Goal: Transaction & Acquisition: Purchase product/service

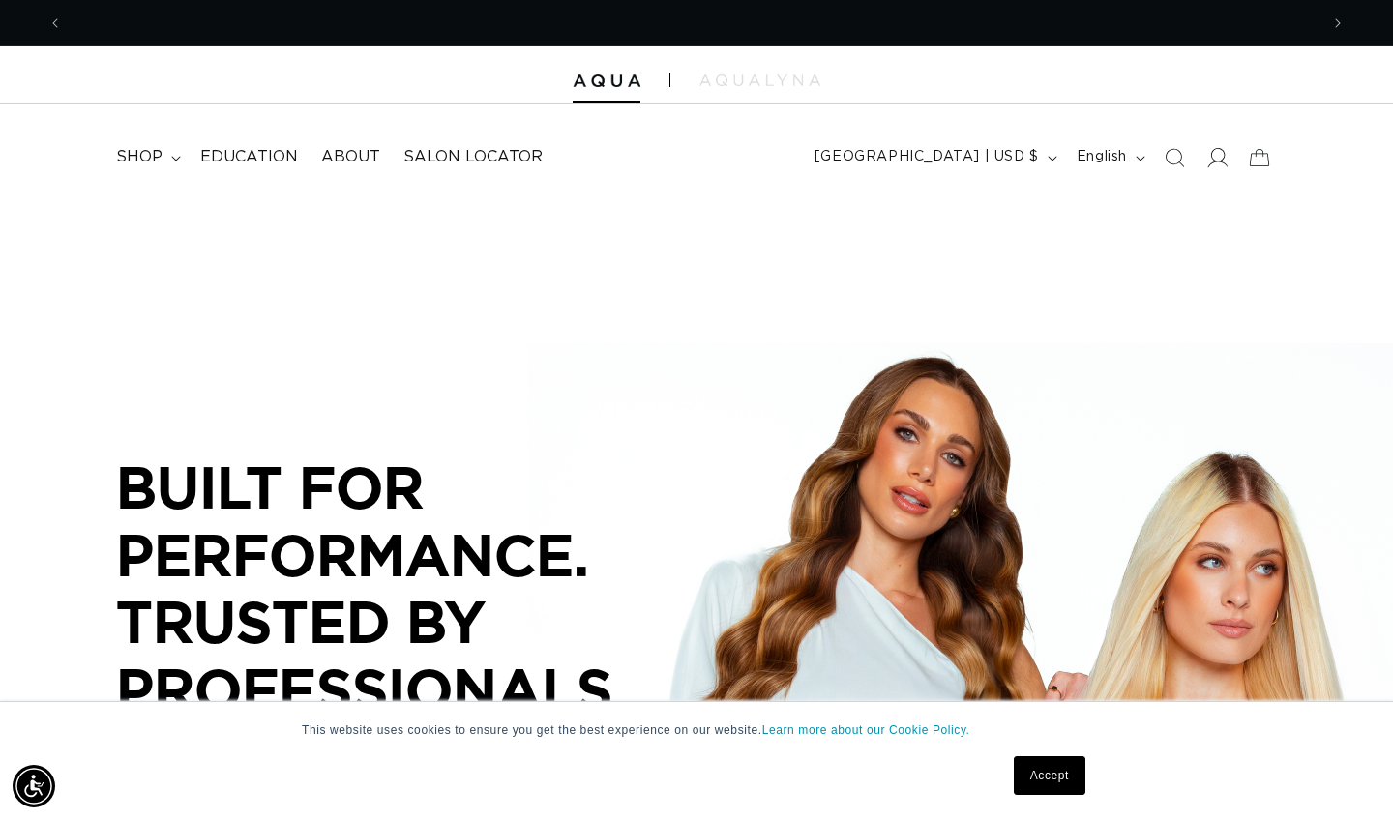
scroll to position [0, 1256]
click at [1223, 156] on icon at bounding box center [1217, 157] width 20 height 20
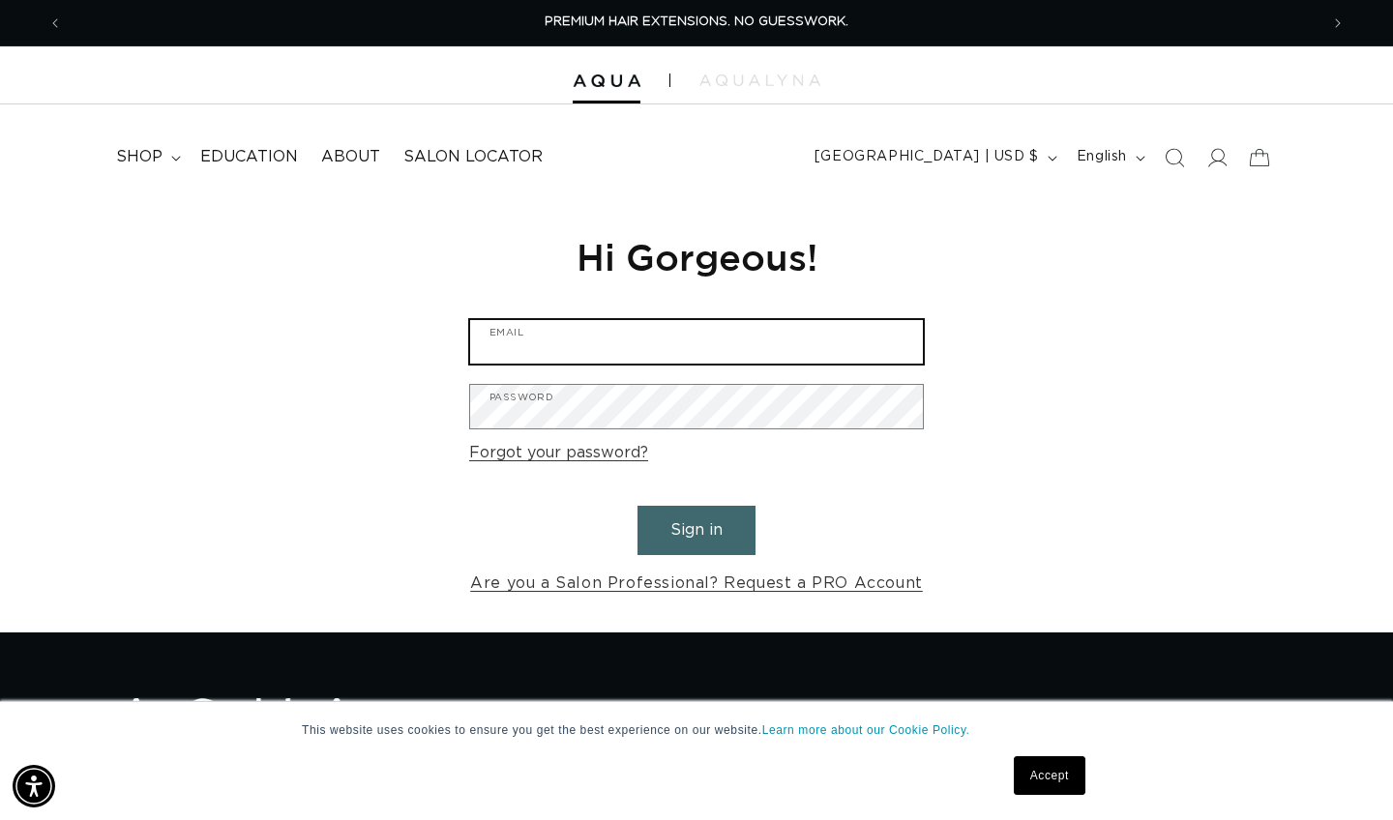
type input "ginachepak@outlook.com"
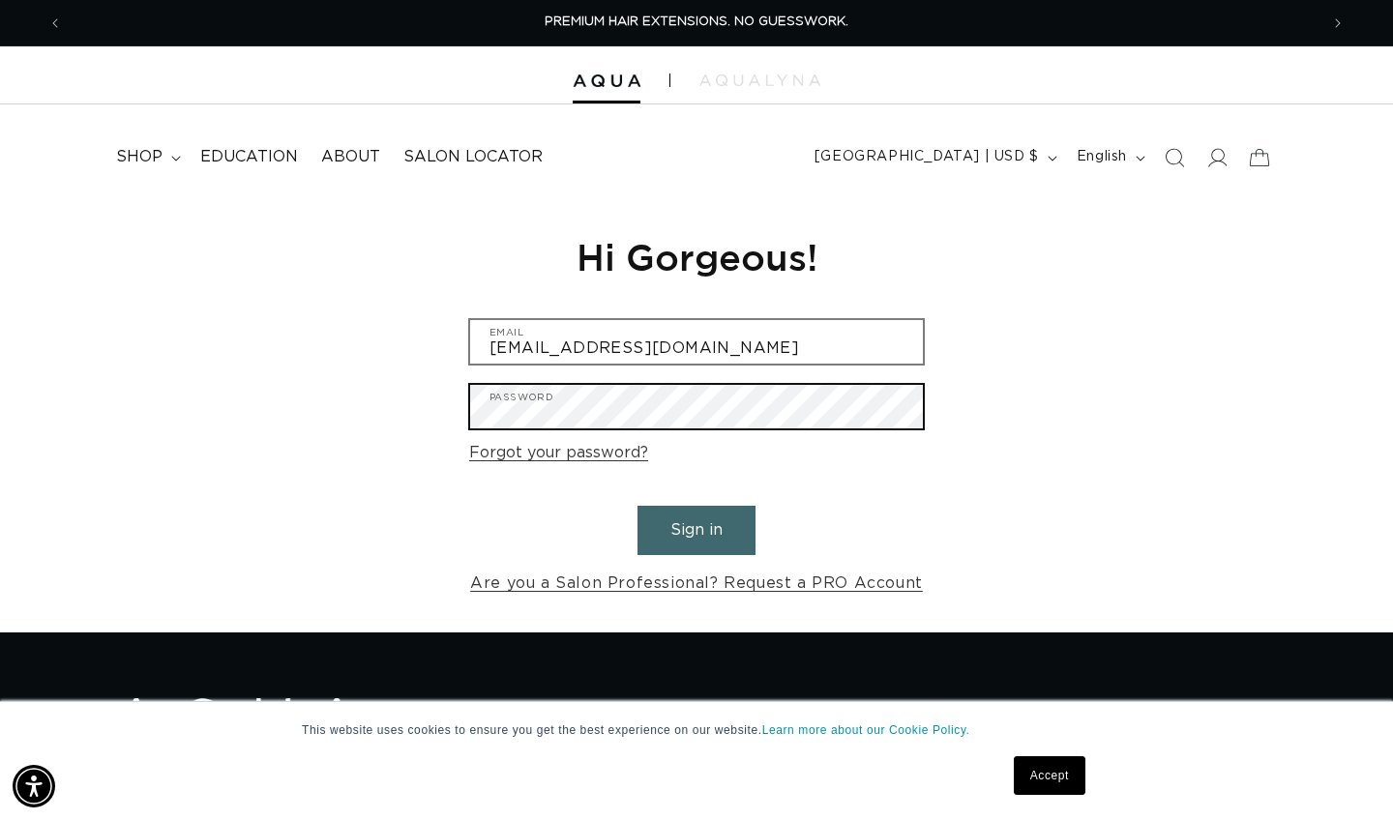
click at [697, 527] on button "Sign in" at bounding box center [697, 530] width 118 height 49
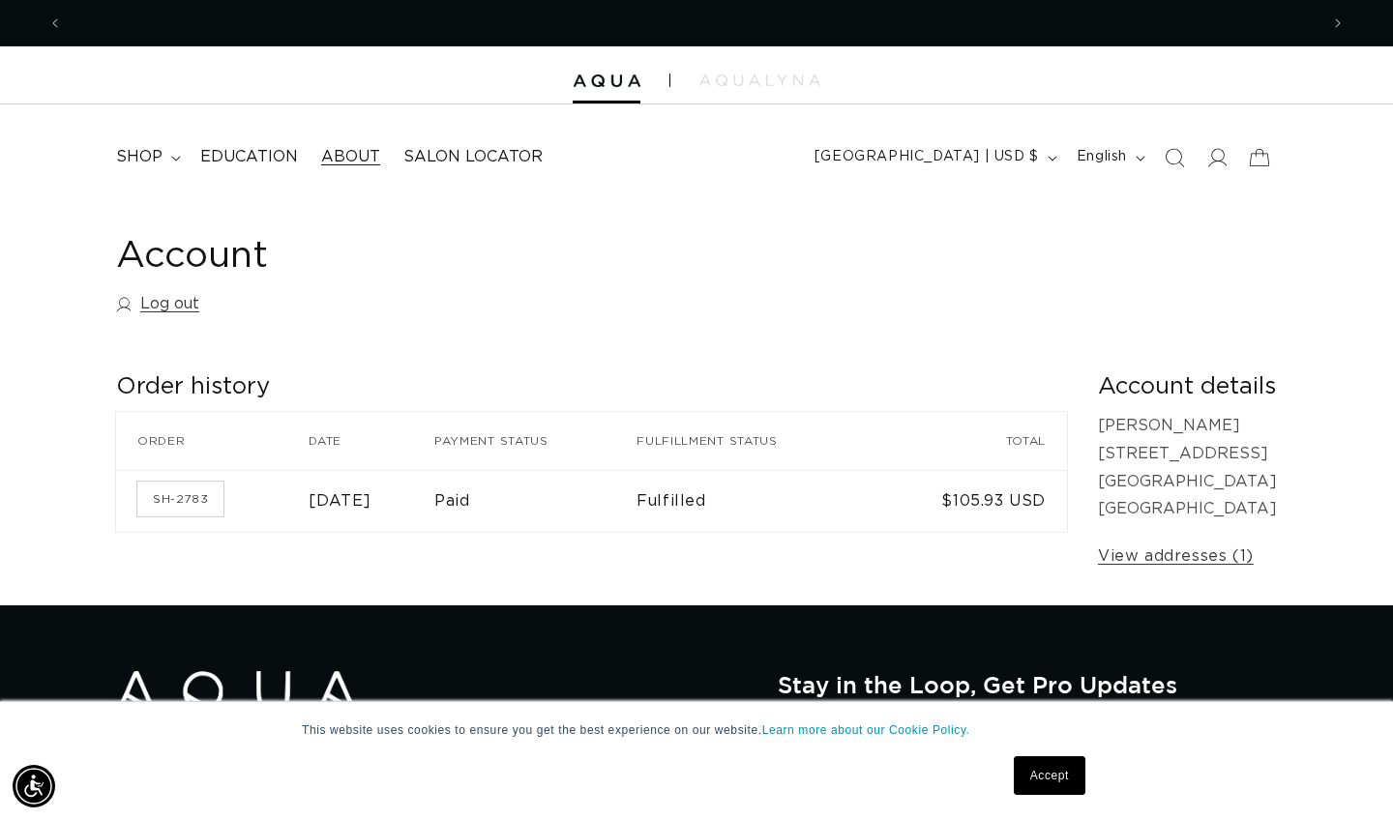
scroll to position [0, 1256]
click at [169, 149] on summary "shop" at bounding box center [146, 157] width 84 height 44
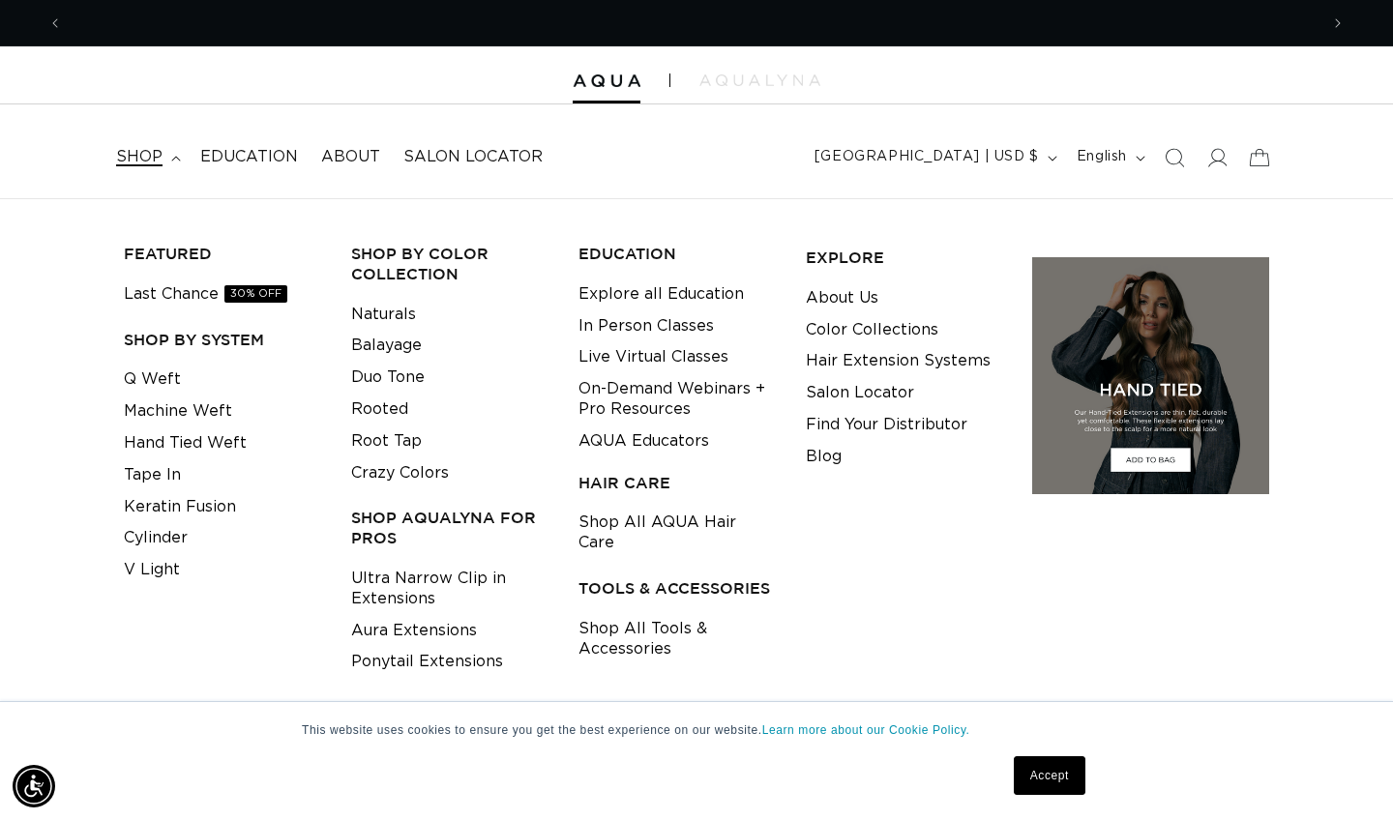
scroll to position [0, 2512]
click at [153, 365] on link "Q Weft" at bounding box center [152, 380] width 57 height 32
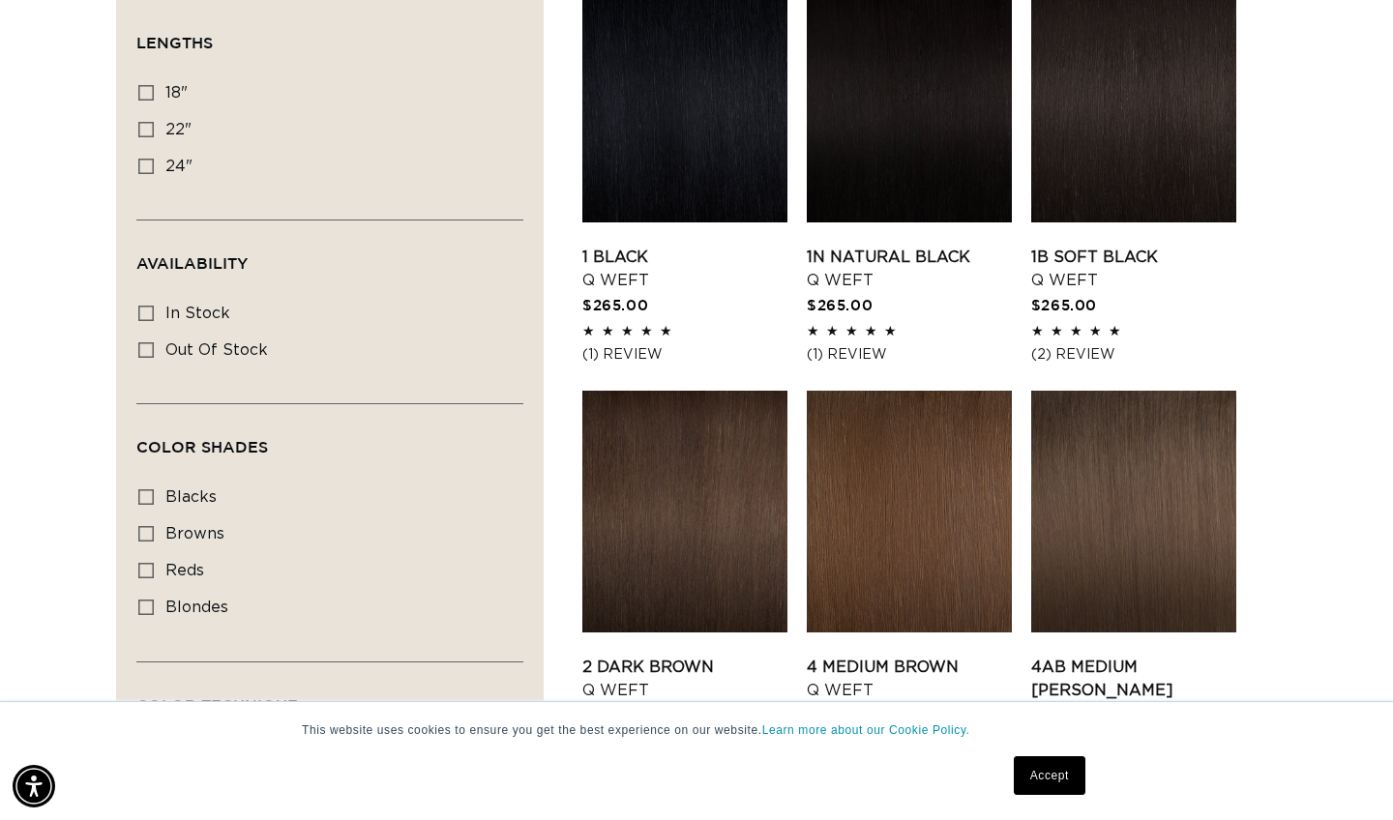
scroll to position [706, 0]
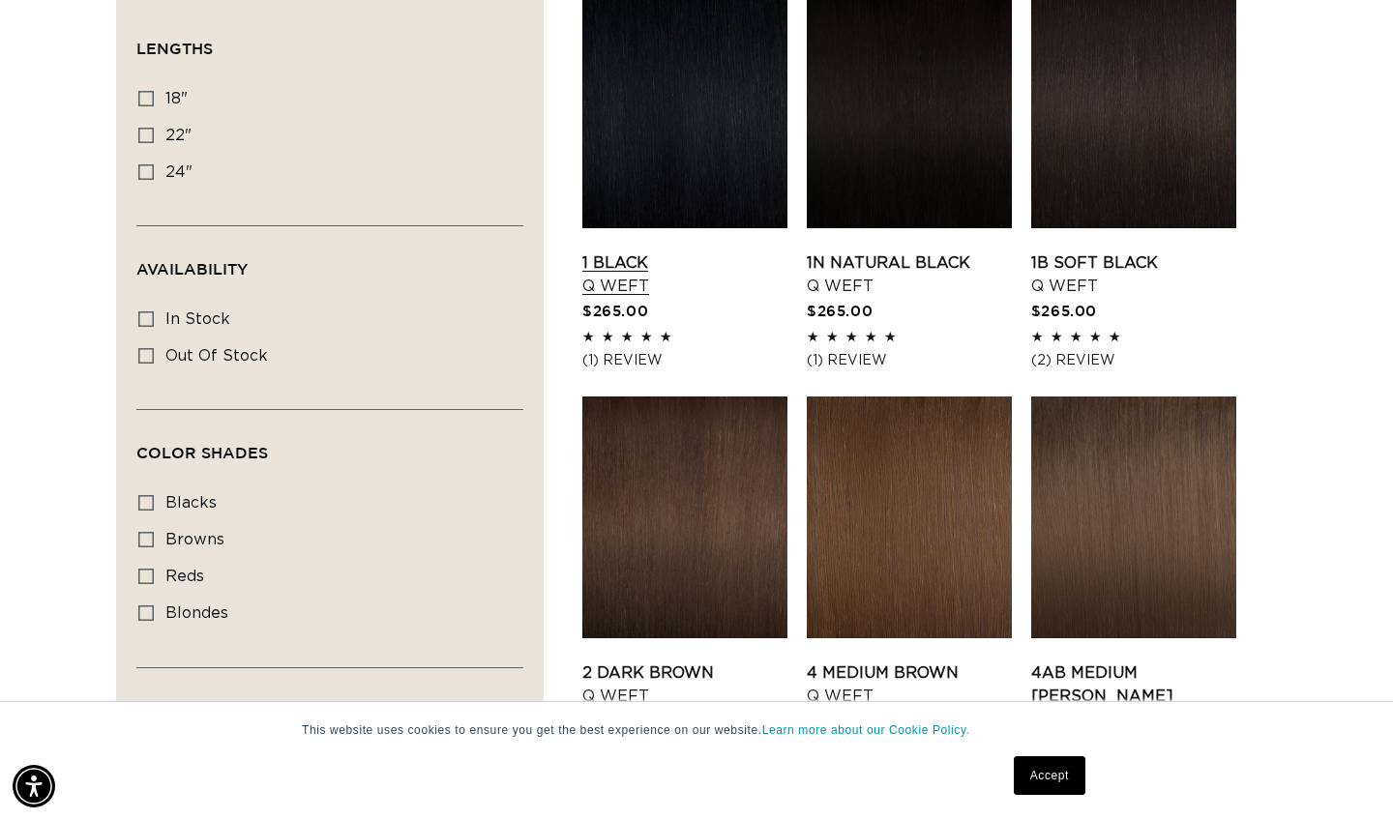
click at [621, 252] on link "1 Black Q Weft" at bounding box center [684, 275] width 205 height 46
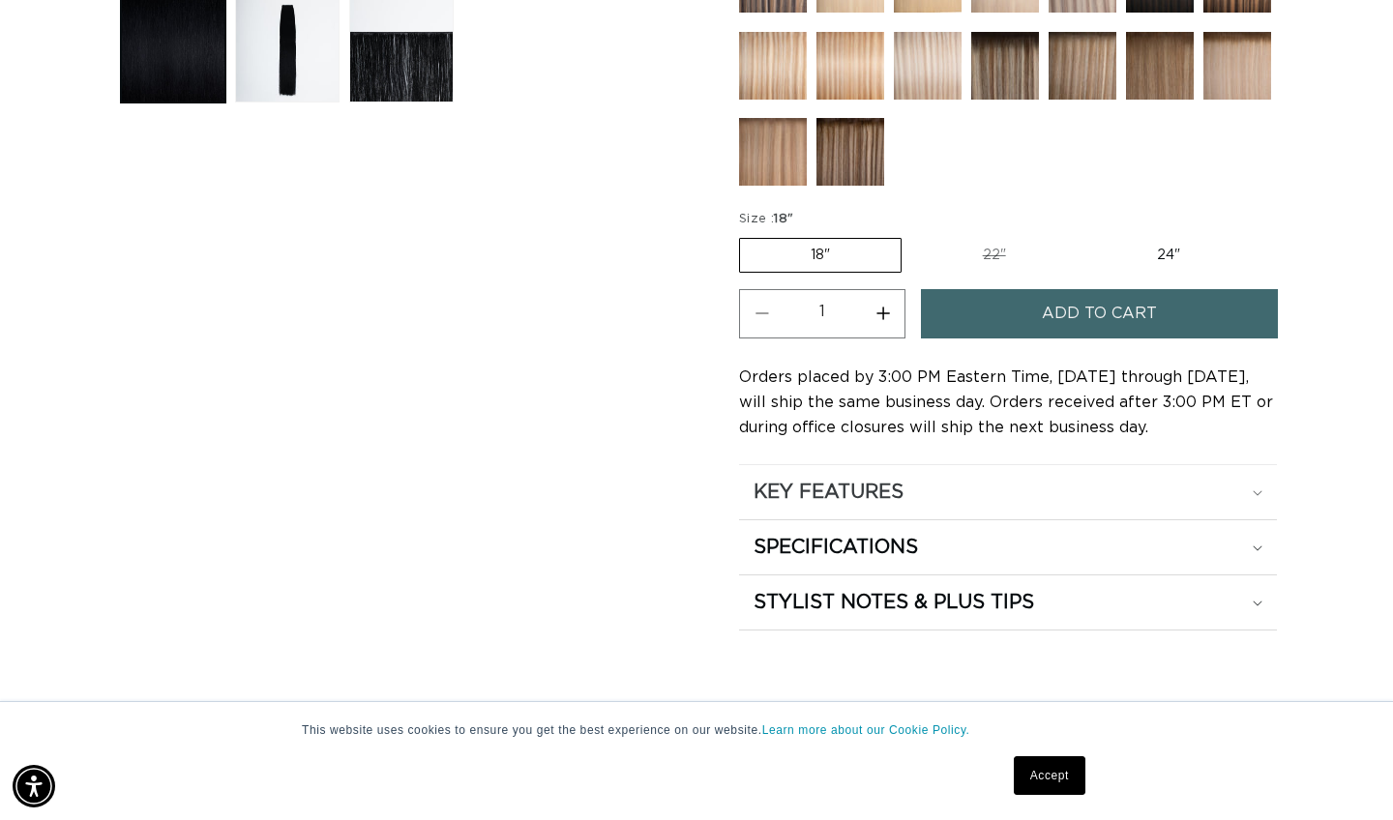
click at [839, 492] on h2 "KEY FEATURES" at bounding box center [829, 492] width 150 height 25
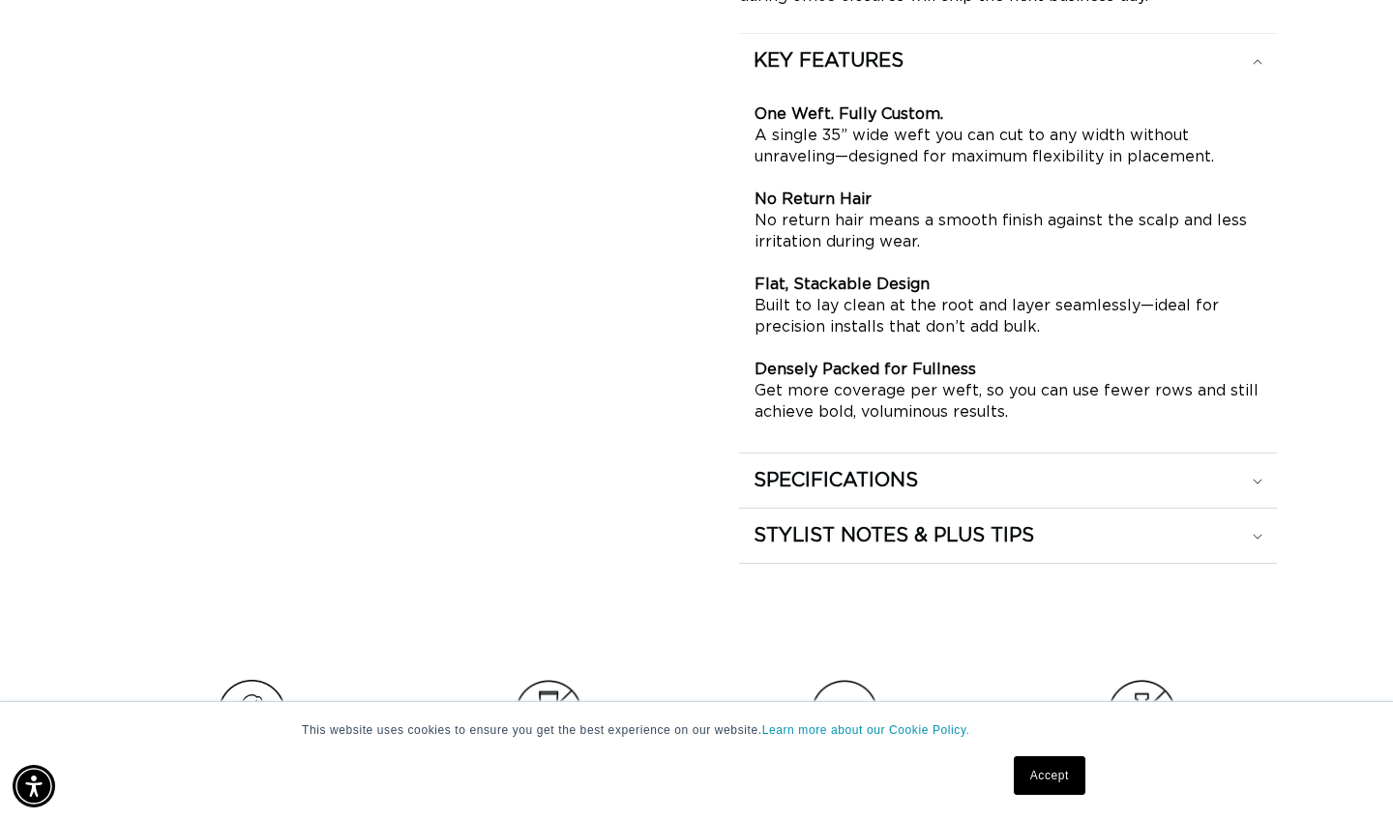
scroll to position [1301, 0]
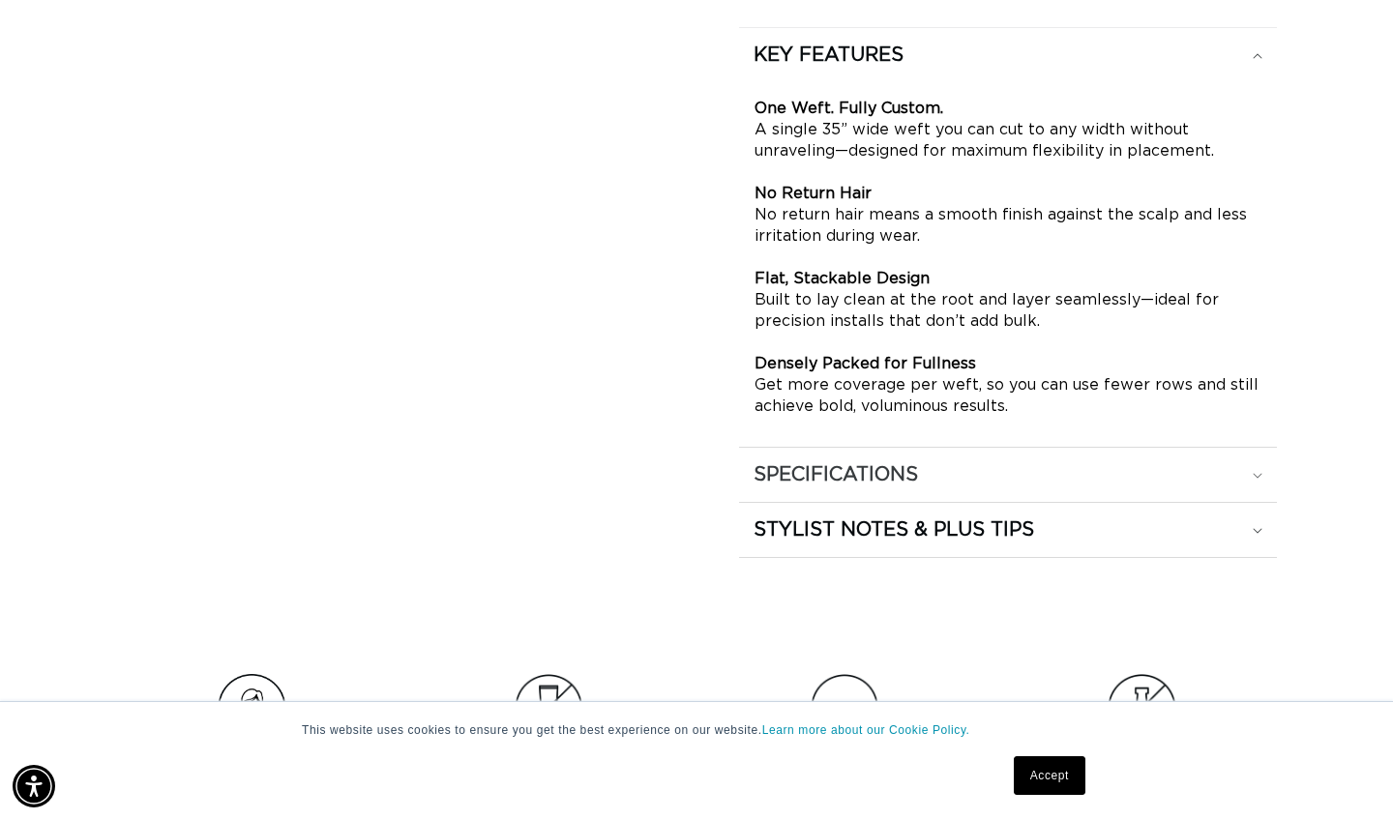
click at [845, 469] on h2 "SPECIFICATIONS" at bounding box center [836, 474] width 164 height 25
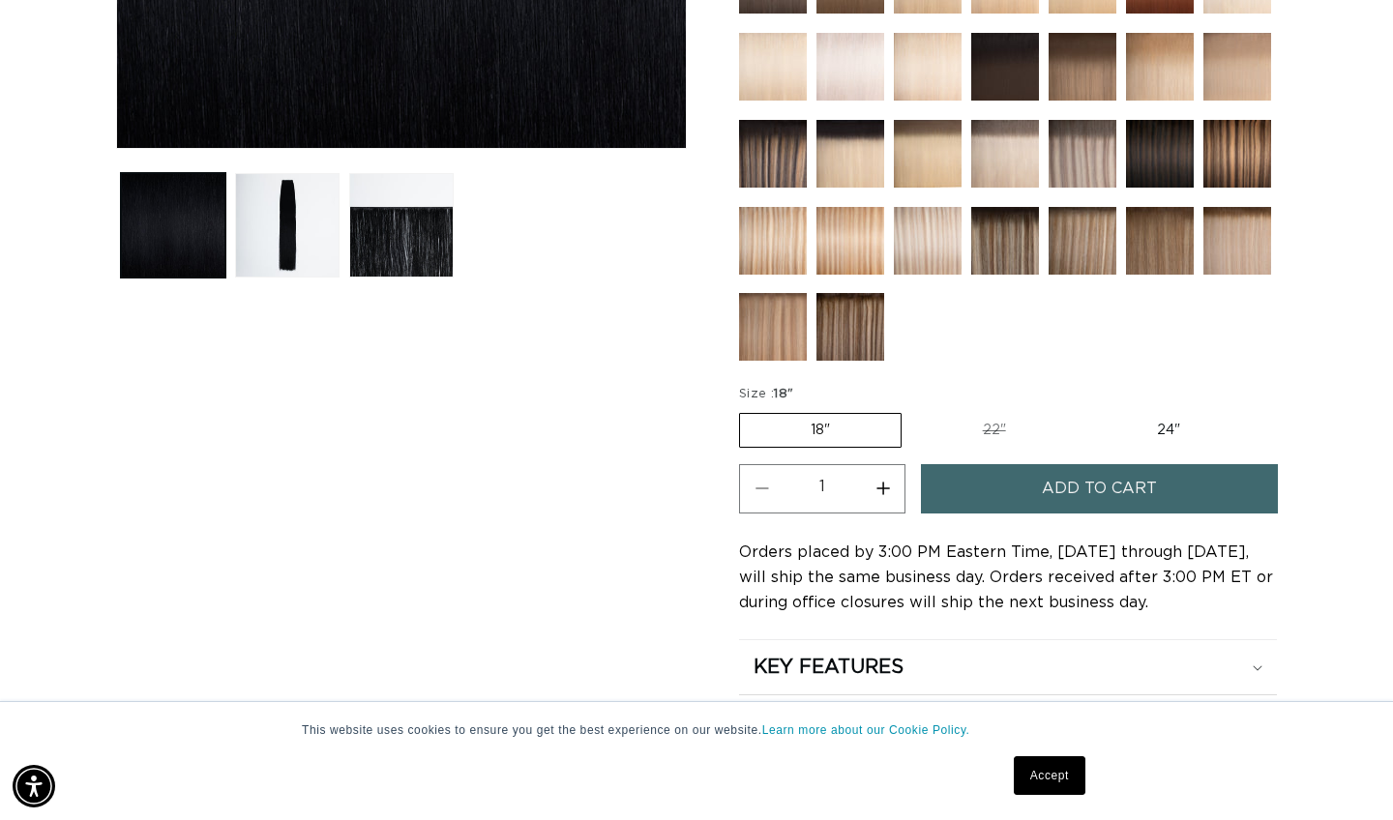
scroll to position [0, 1256]
click at [1059, 472] on span "Add to cart" at bounding box center [1099, 488] width 115 height 49
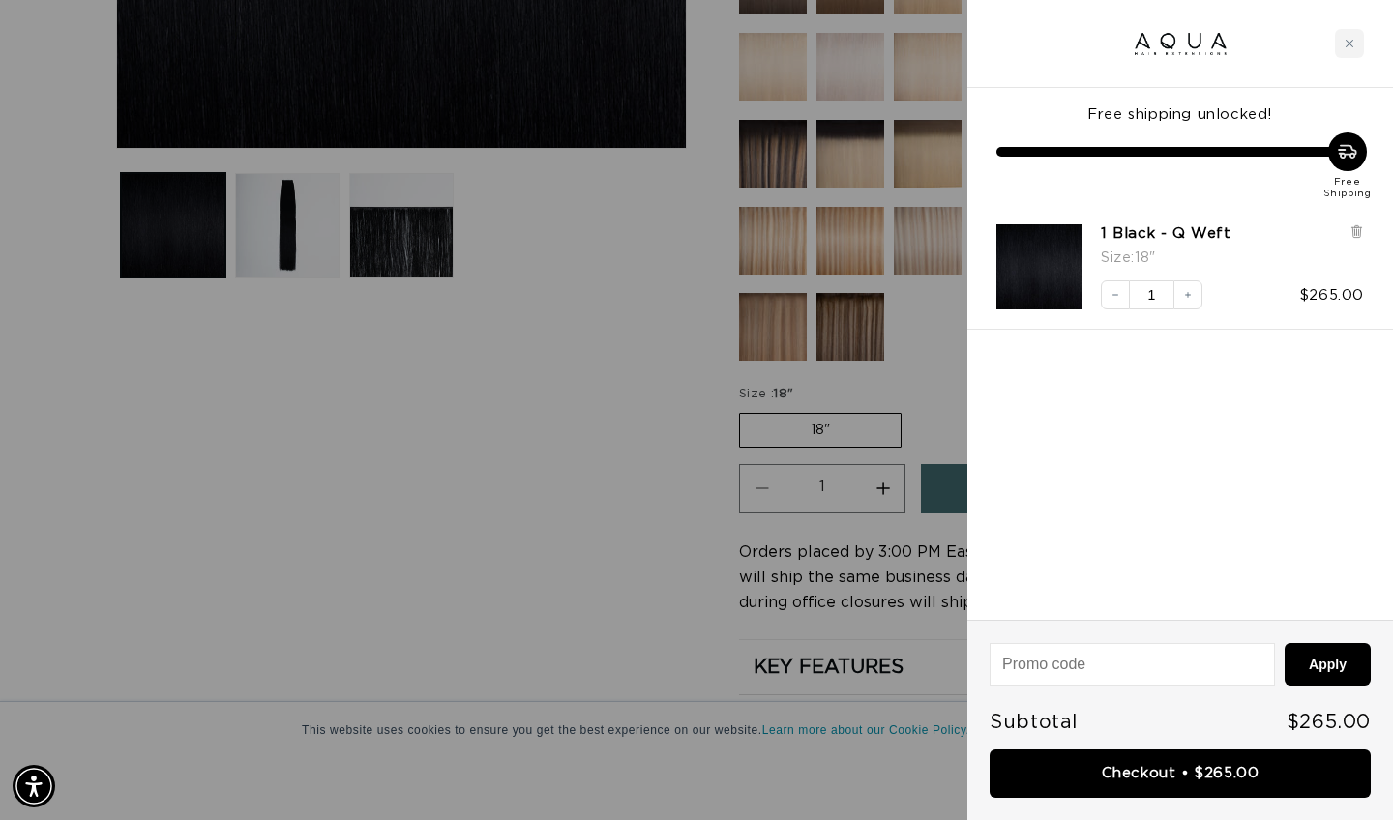
scroll to position [0, 2512]
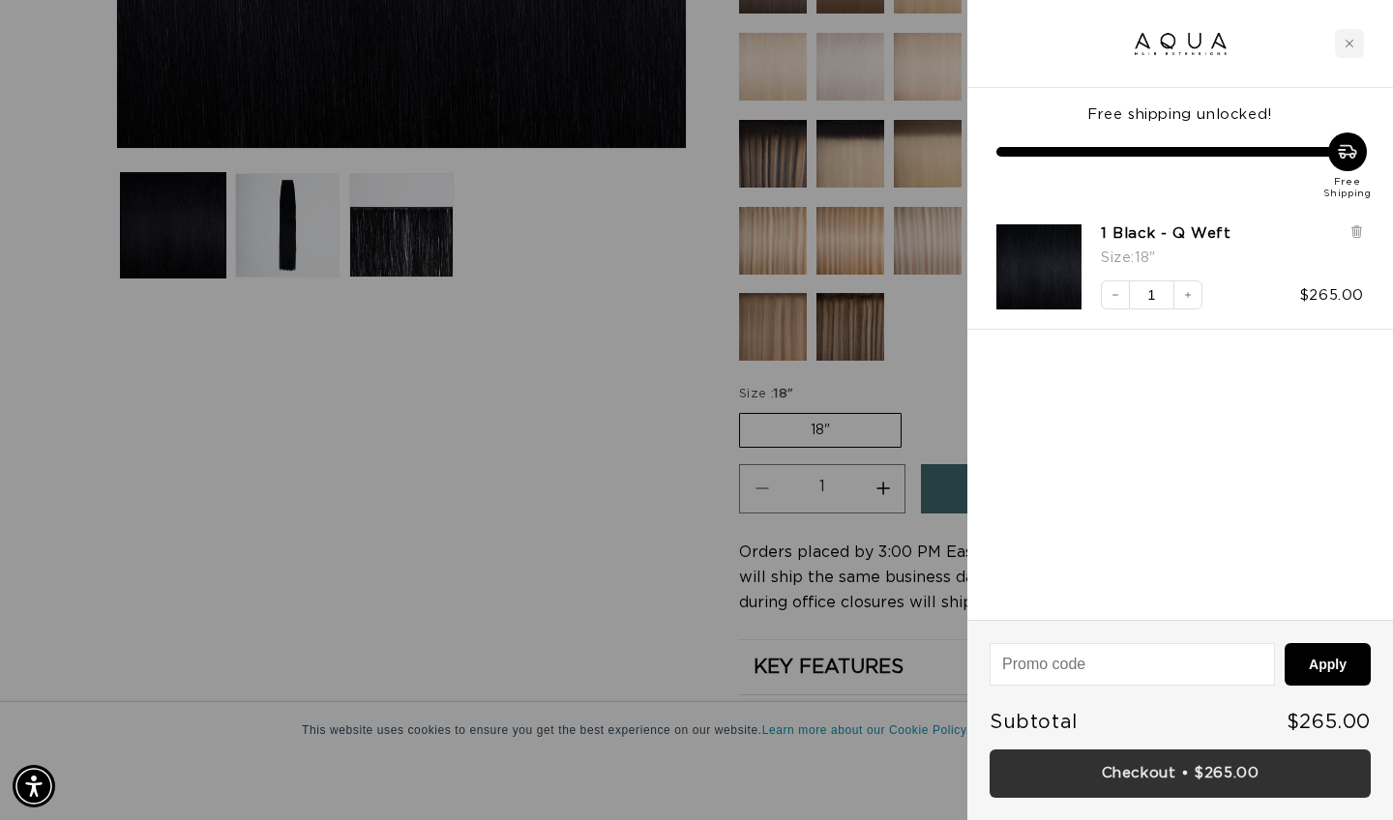
click at [1086, 779] on link "Checkout • $265.00" at bounding box center [1180, 774] width 381 height 49
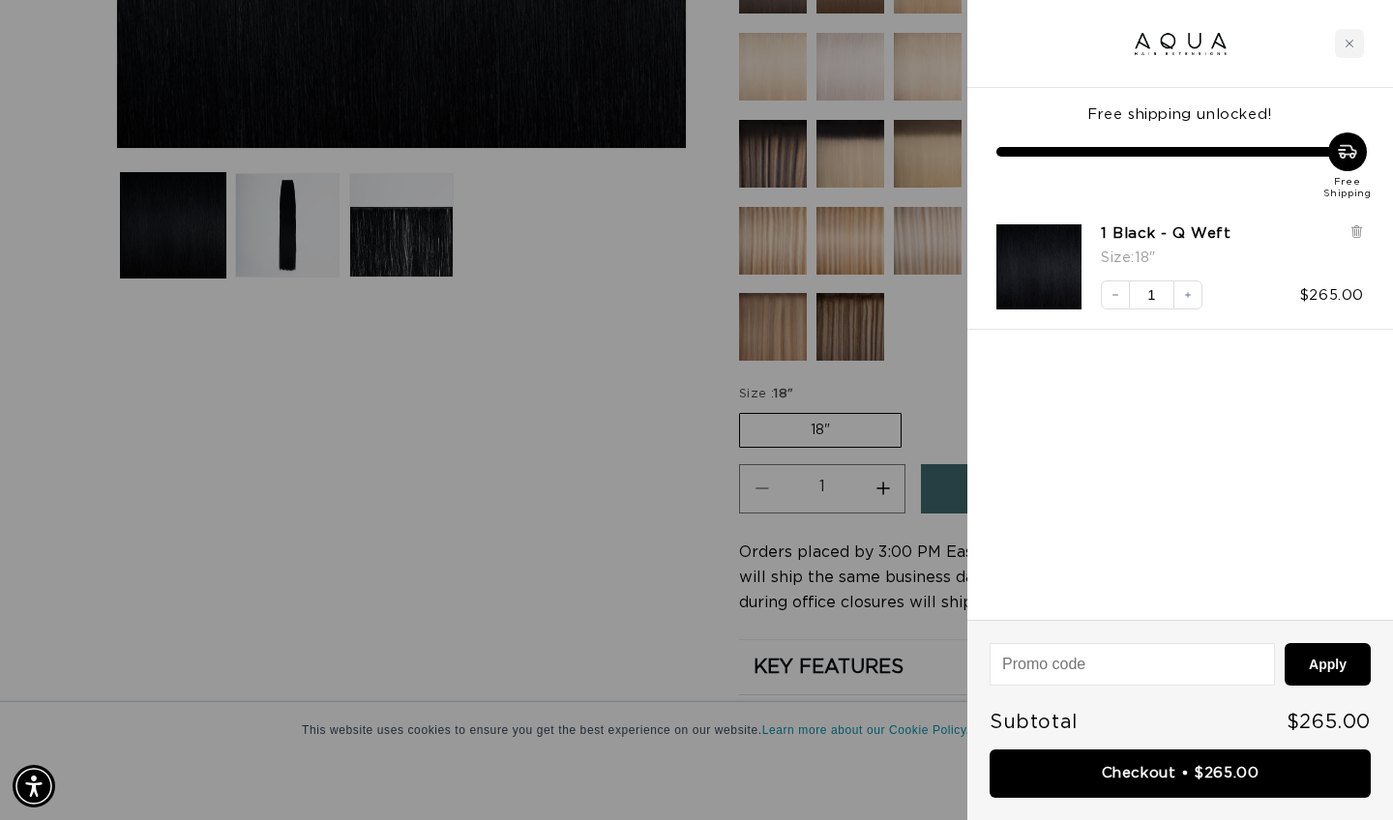
scroll to position [0, 0]
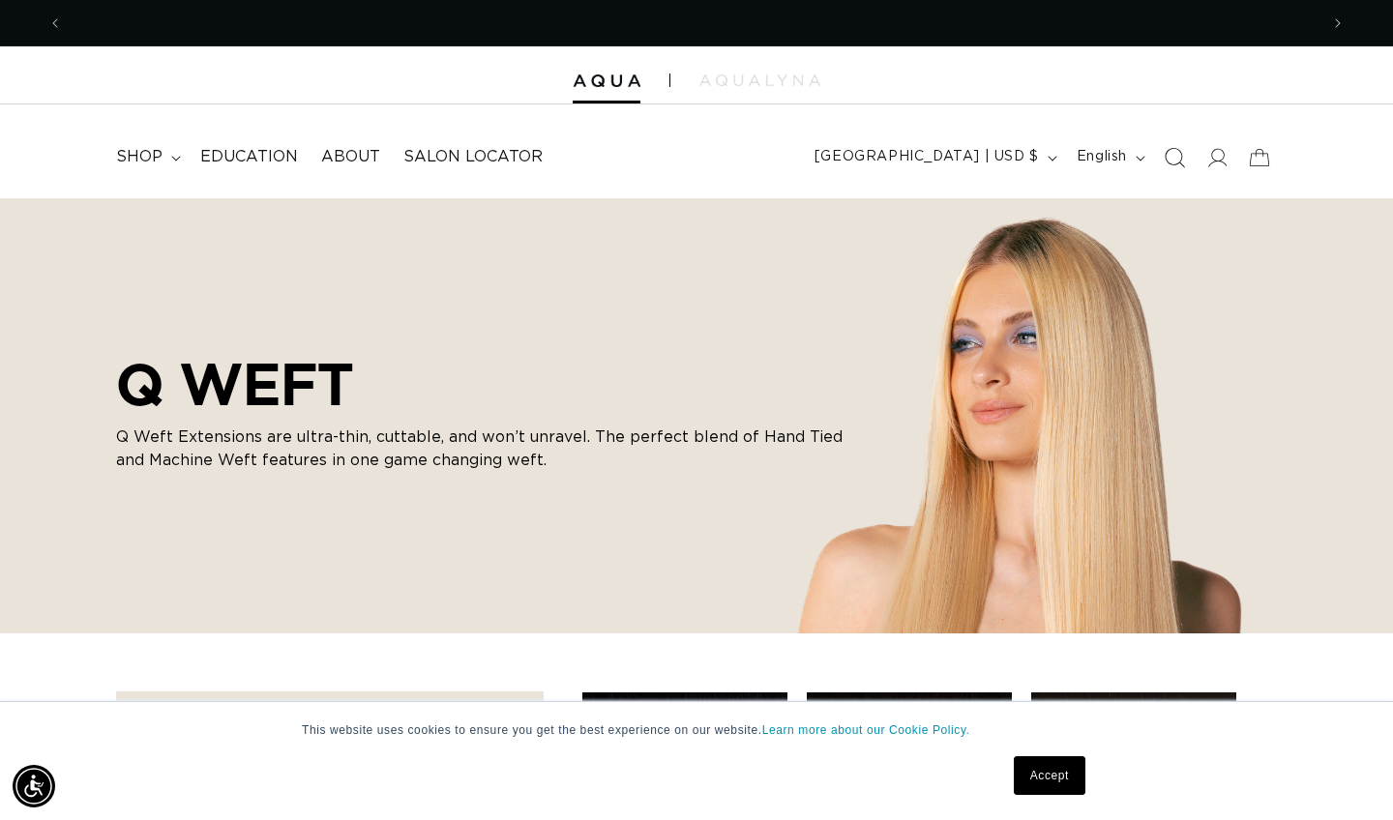
click at [1167, 159] on icon "Search" at bounding box center [1176, 158] width 20 height 20
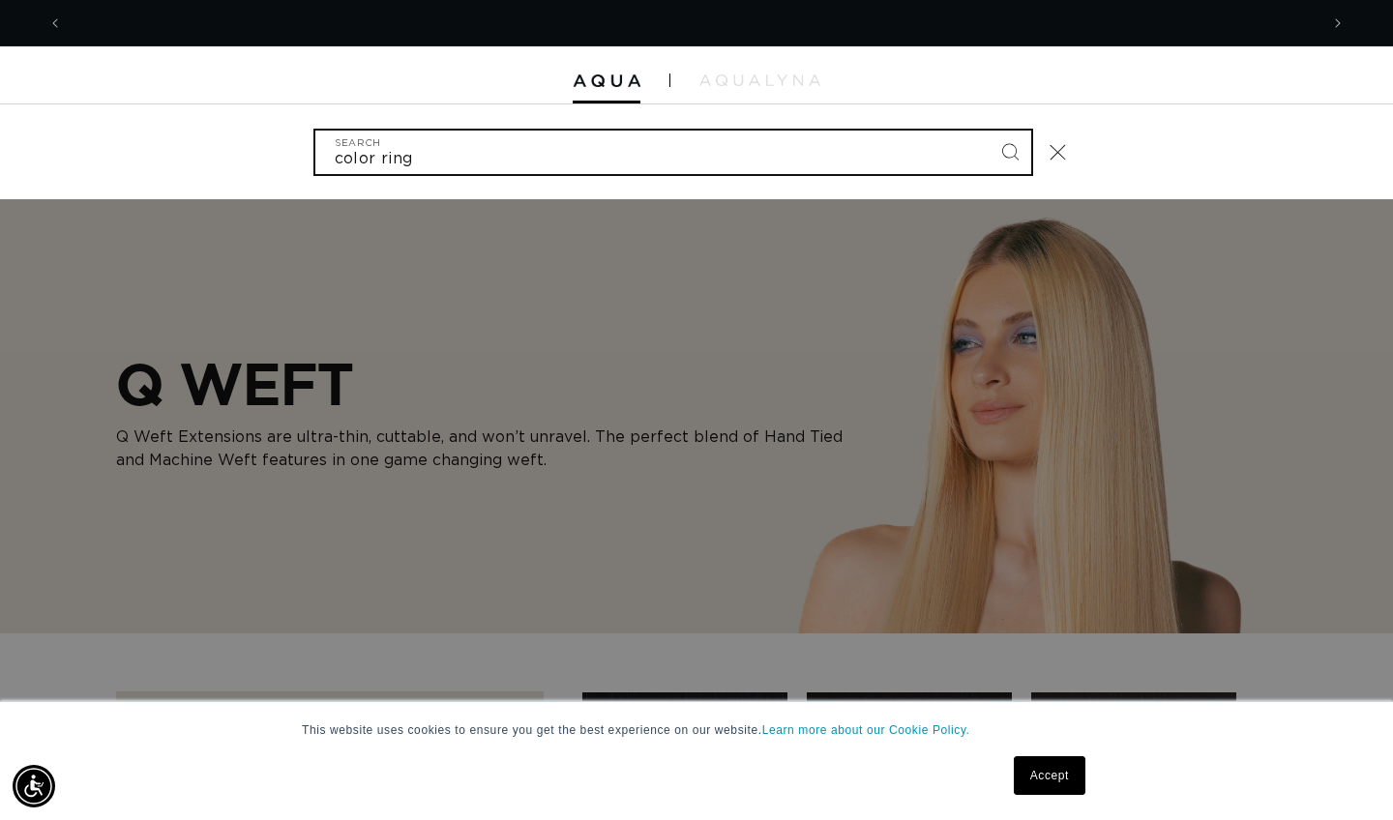
type input "color ring"
click at [1009, 150] on button "Search" at bounding box center [1010, 152] width 43 height 43
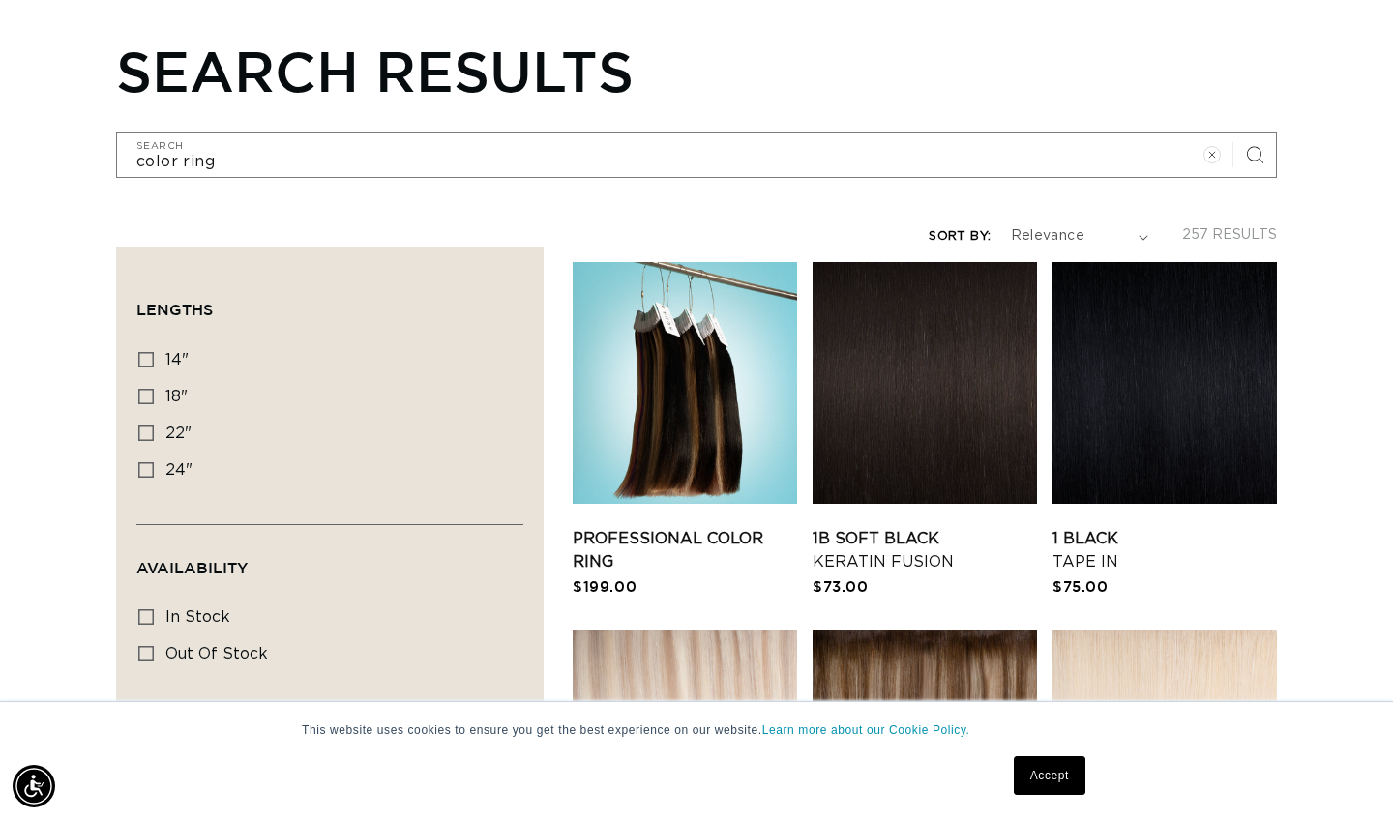
scroll to position [178, 0]
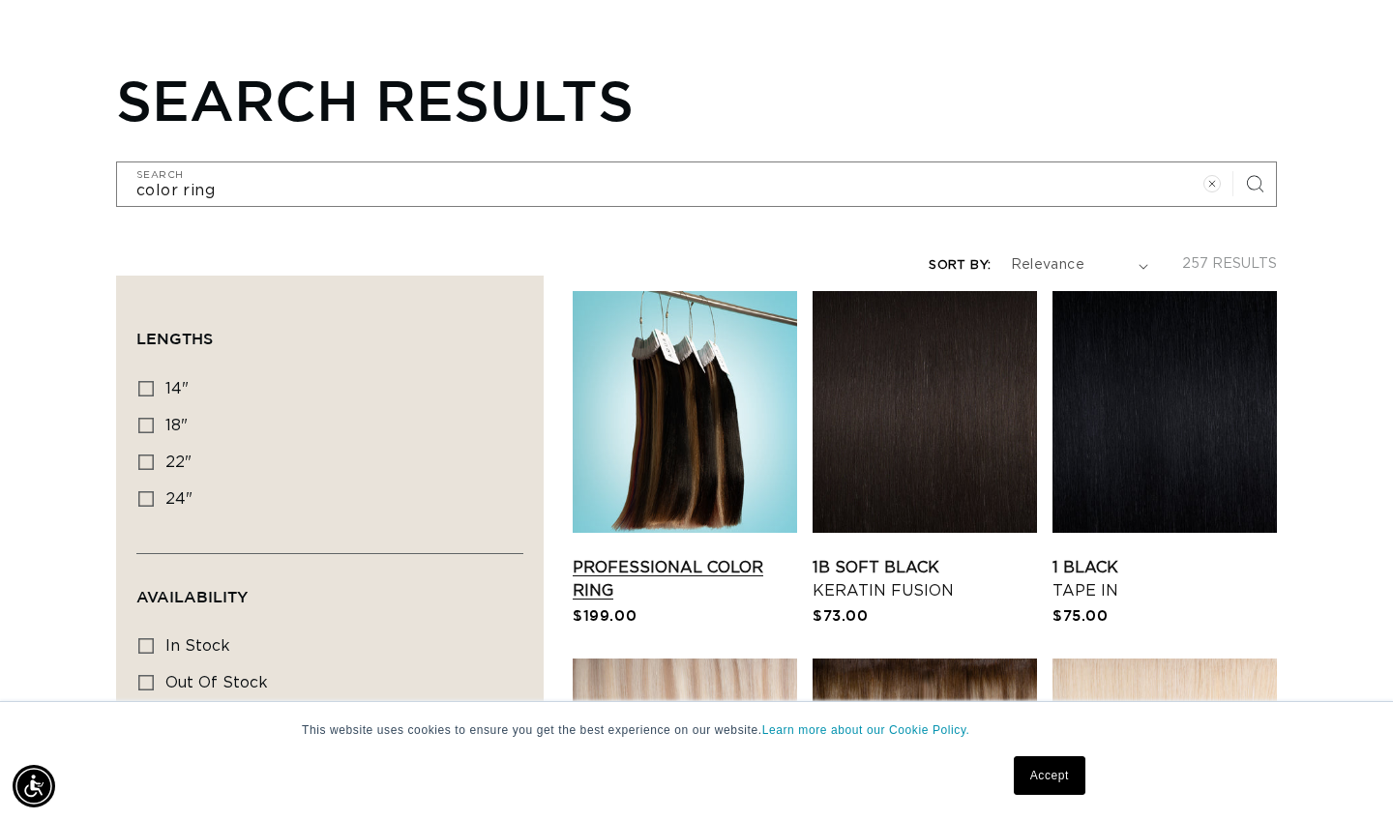
click at [682, 556] on link "Professional Color Ring" at bounding box center [685, 579] width 224 height 46
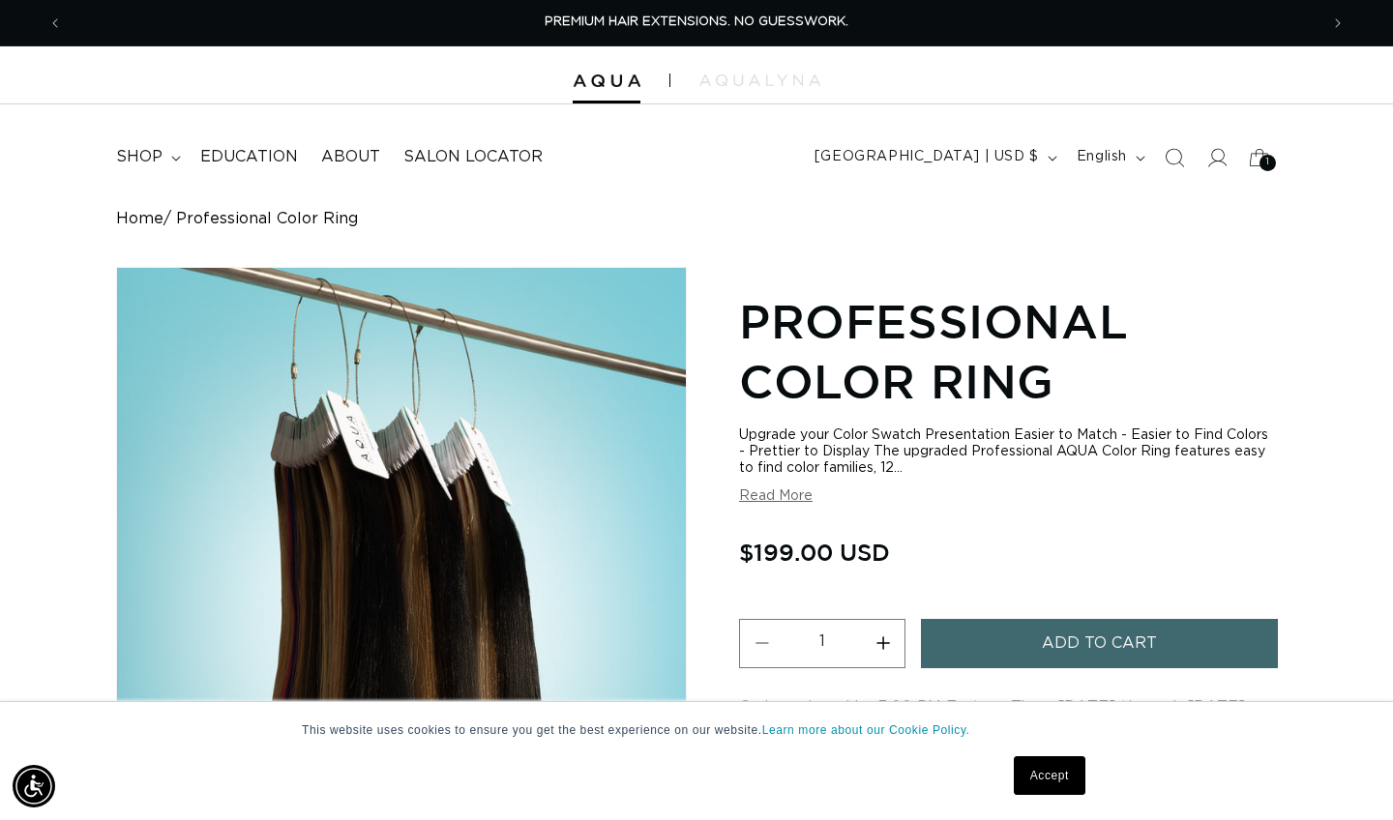
click at [774, 501] on button "Read More" at bounding box center [776, 497] width 74 height 16
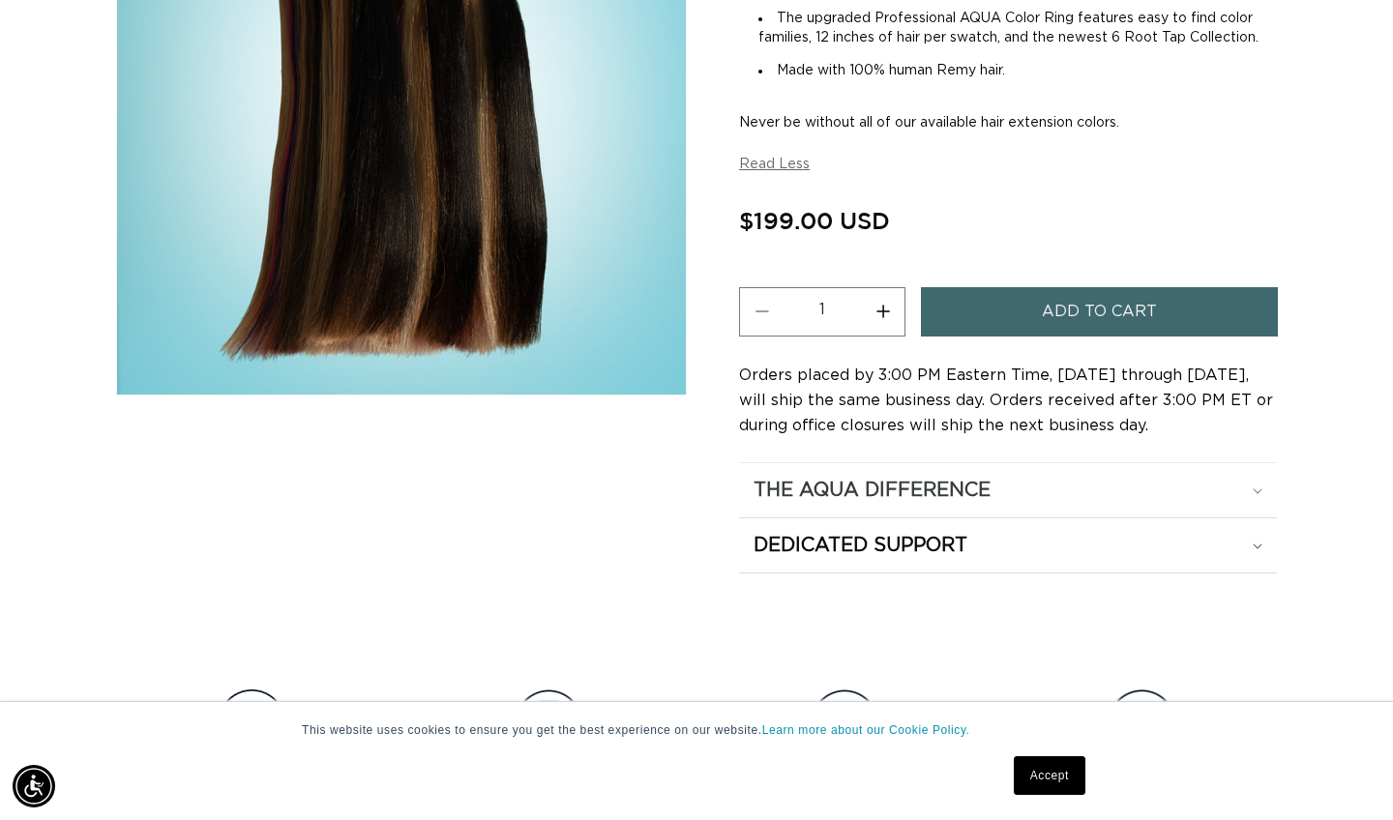
click at [775, 501] on h2 "The Aqua Difference" at bounding box center [872, 490] width 237 height 25
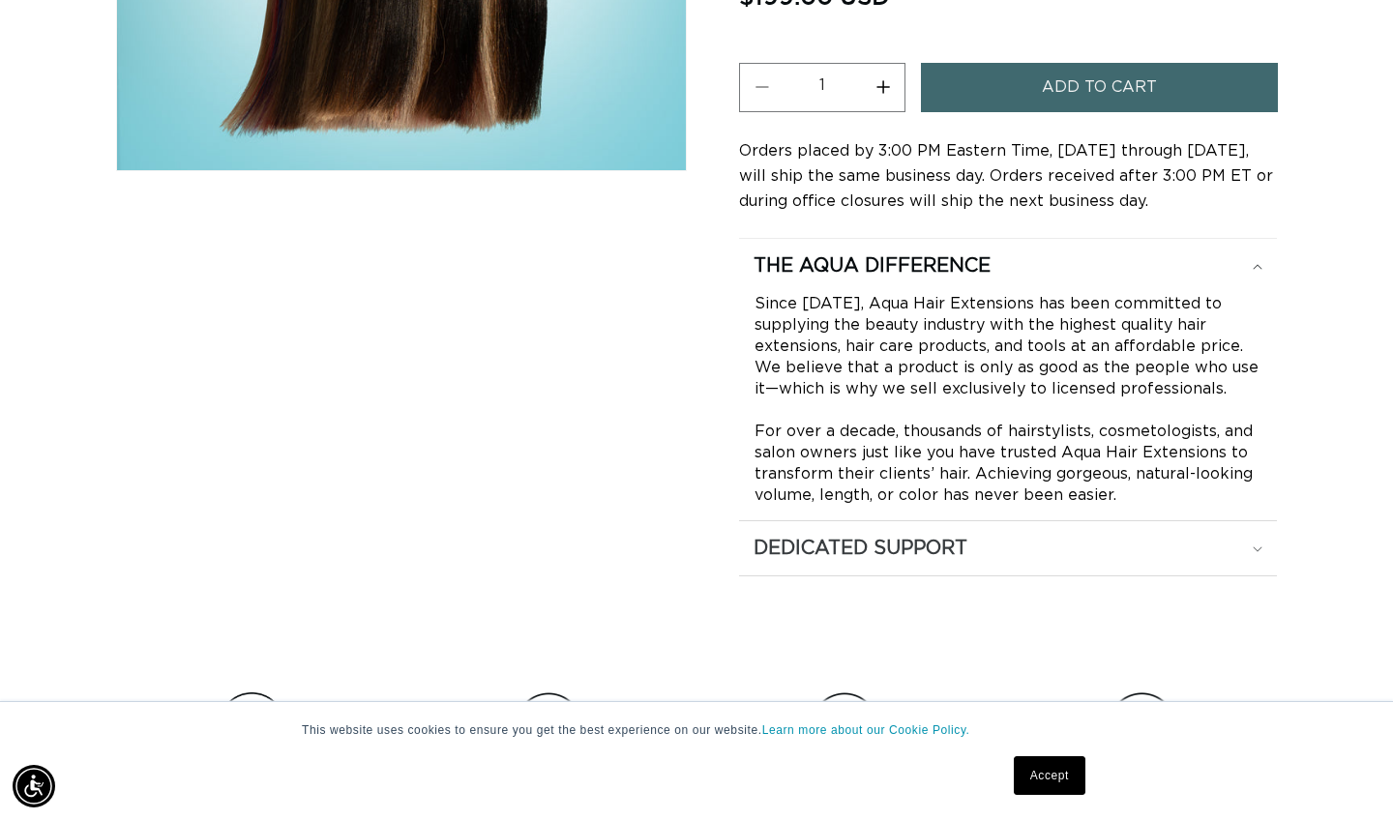
scroll to position [0, 1256]
click at [780, 551] on h2 "Dedicated Support" at bounding box center [861, 548] width 214 height 25
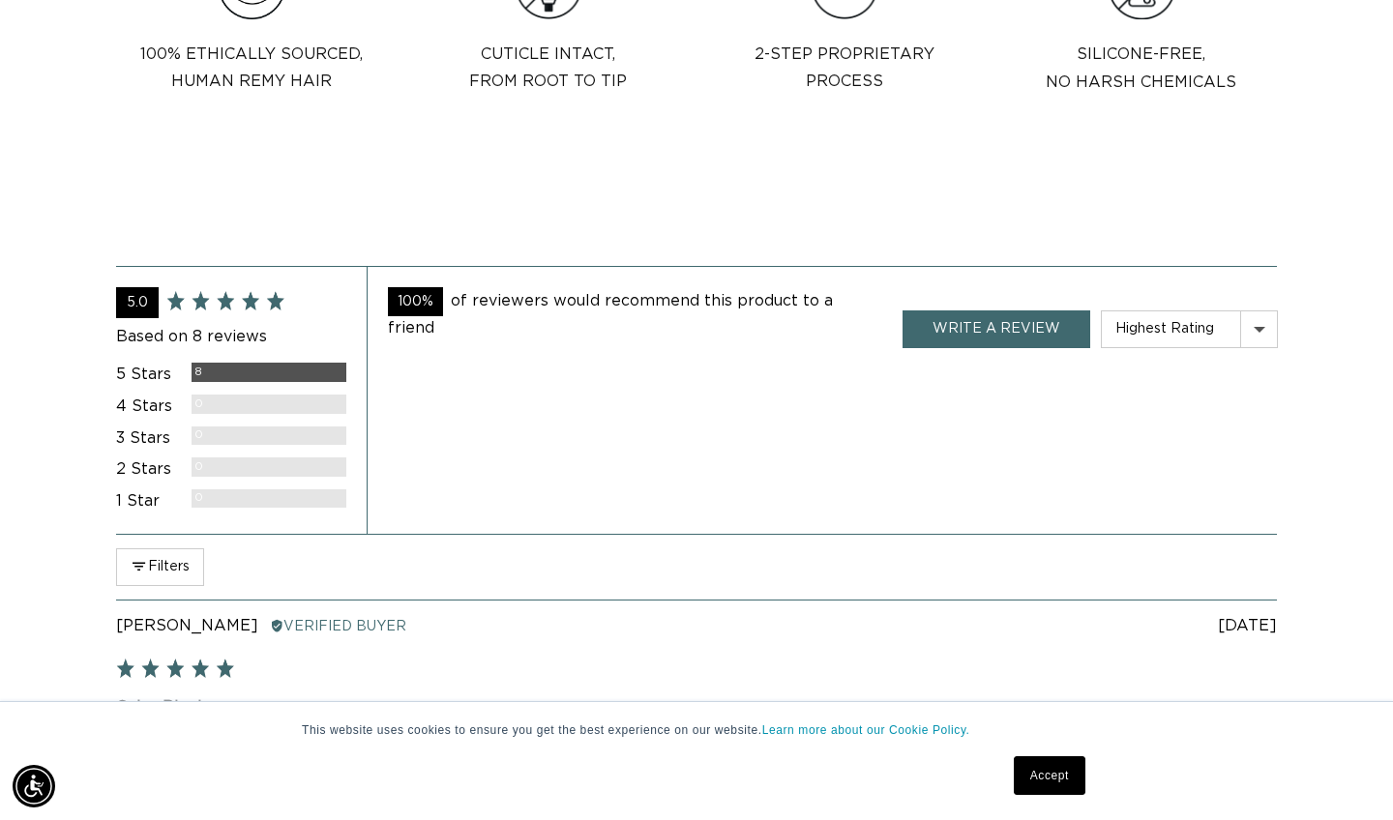
scroll to position [0, 2512]
